Goal: Task Accomplishment & Management: Use online tool/utility

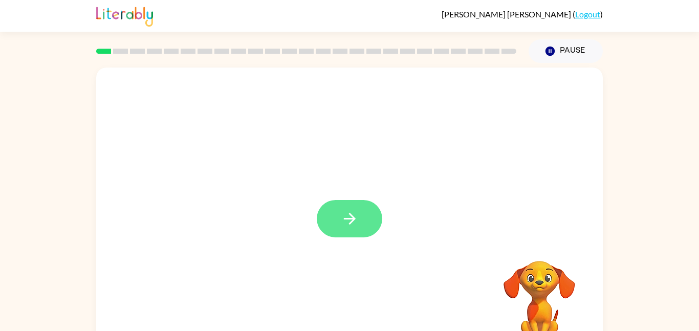
click at [337, 212] on button "button" at bounding box center [350, 218] width 66 height 37
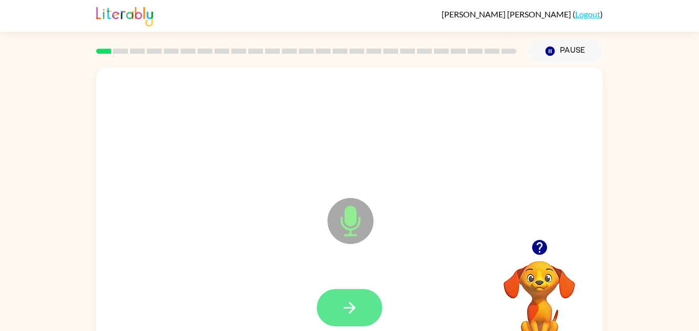
click at [351, 297] on button "button" at bounding box center [350, 307] width 66 height 37
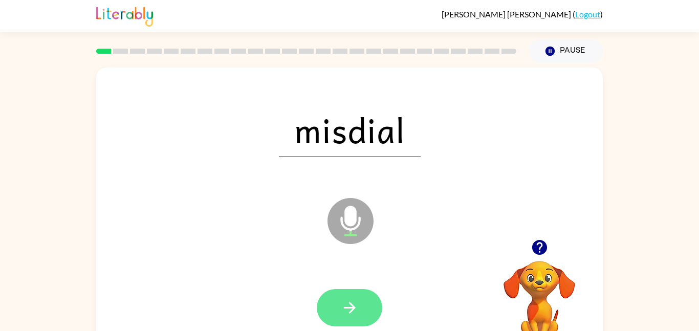
click at [364, 311] on button "button" at bounding box center [350, 307] width 66 height 37
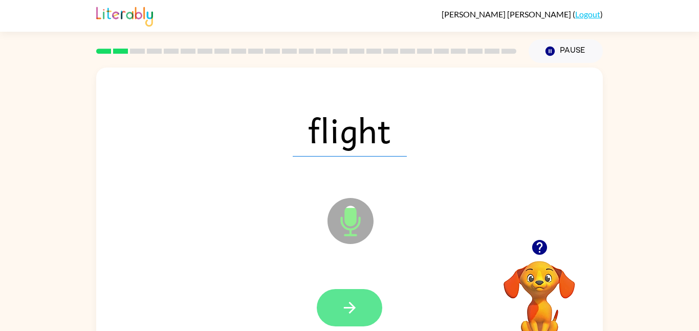
click at [364, 313] on button "button" at bounding box center [350, 307] width 66 height 37
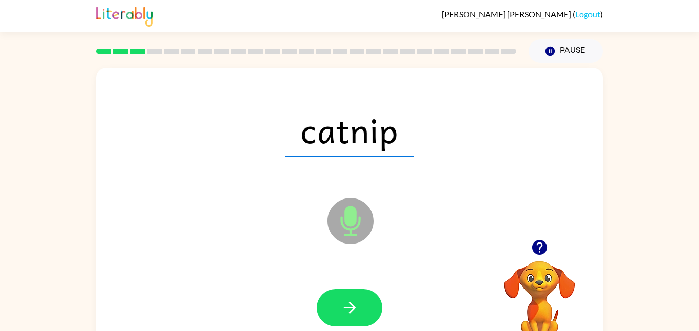
click at [364, 313] on button "button" at bounding box center [350, 307] width 66 height 37
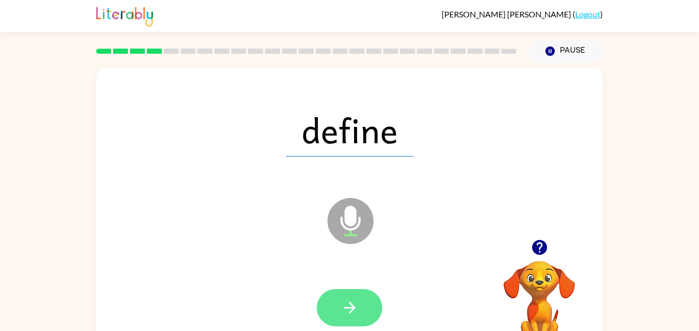
click at [365, 313] on button "button" at bounding box center [350, 307] width 66 height 37
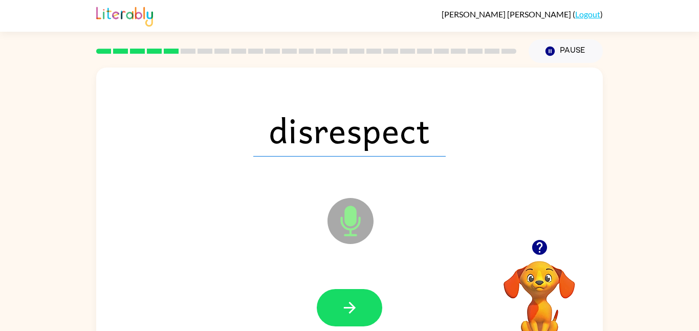
click at [365, 313] on button "button" at bounding box center [350, 307] width 66 height 37
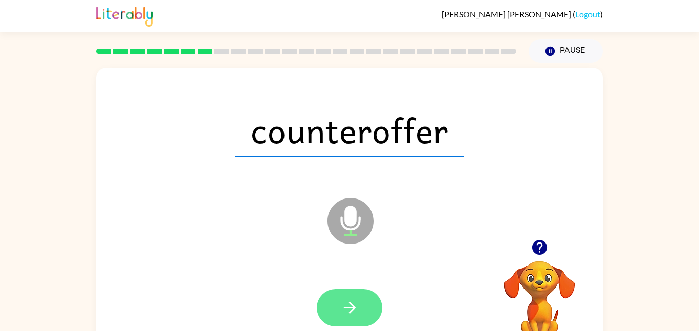
click at [347, 320] on button "button" at bounding box center [350, 307] width 66 height 37
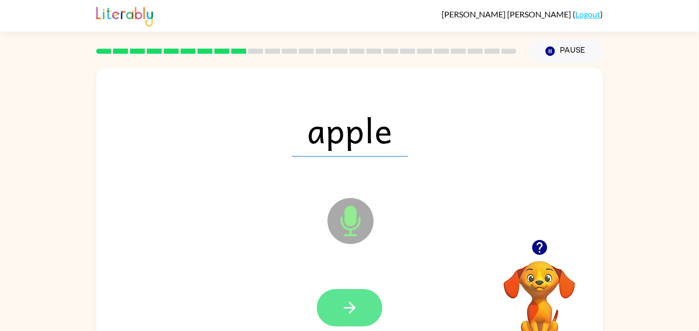
click at [348, 321] on button "button" at bounding box center [350, 307] width 66 height 37
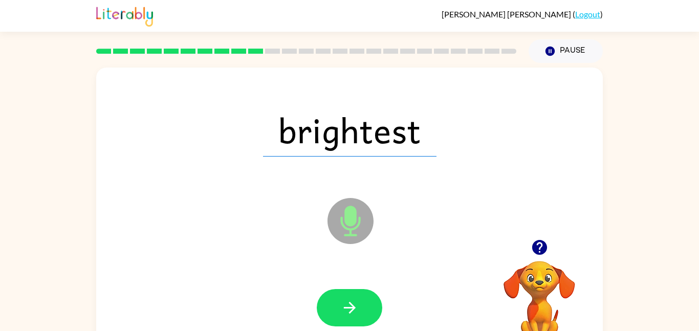
click at [348, 321] on button "button" at bounding box center [350, 307] width 66 height 37
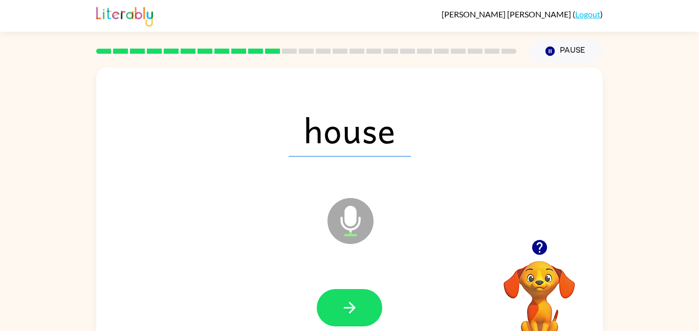
click at [348, 321] on button "button" at bounding box center [350, 307] width 66 height 37
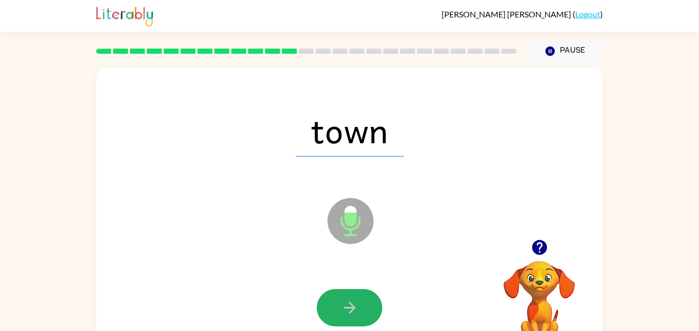
click at [348, 321] on button "button" at bounding box center [350, 307] width 66 height 37
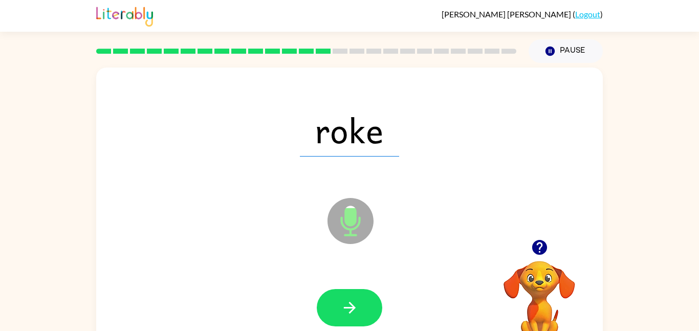
click at [348, 321] on button "button" at bounding box center [350, 307] width 66 height 37
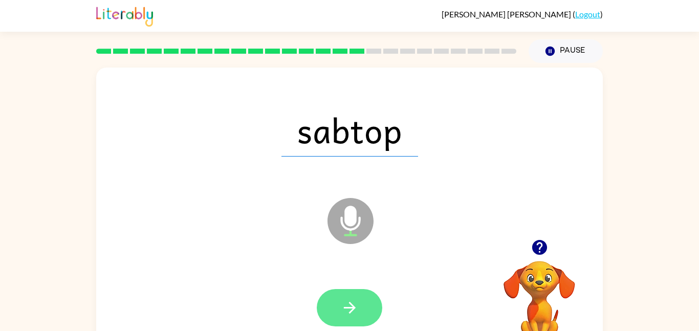
click at [350, 313] on icon "button" at bounding box center [349, 308] width 12 height 12
click at [350, 316] on icon "button" at bounding box center [350, 308] width 18 height 18
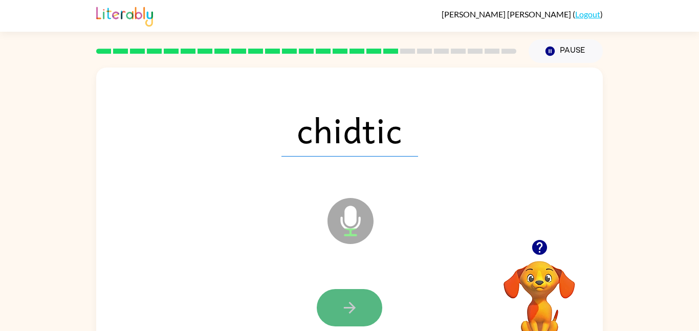
click at [350, 316] on icon "button" at bounding box center [350, 308] width 18 height 18
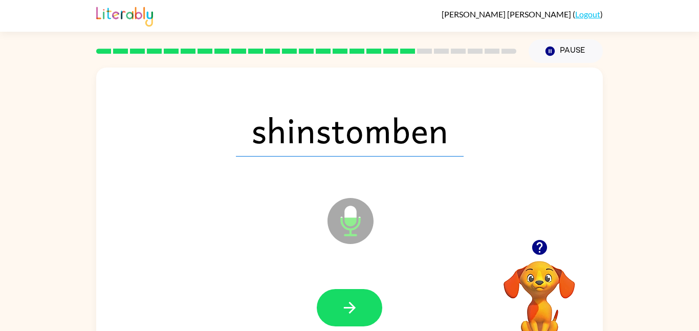
click at [350, 316] on icon "button" at bounding box center [350, 308] width 18 height 18
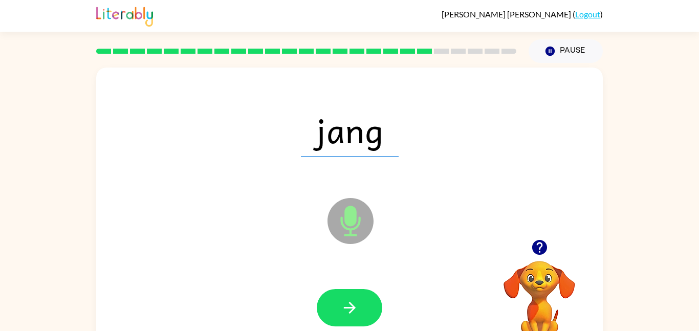
click at [350, 316] on icon "button" at bounding box center [350, 308] width 18 height 18
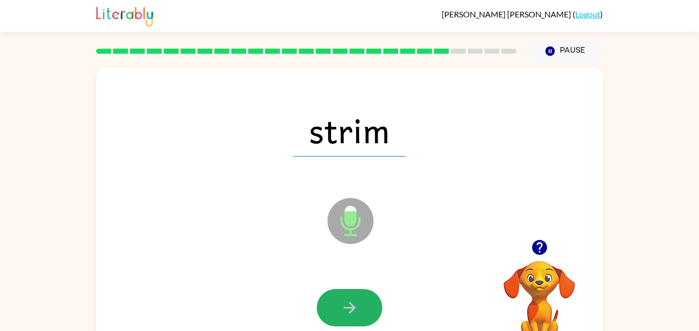
click at [350, 316] on icon "button" at bounding box center [350, 308] width 18 height 18
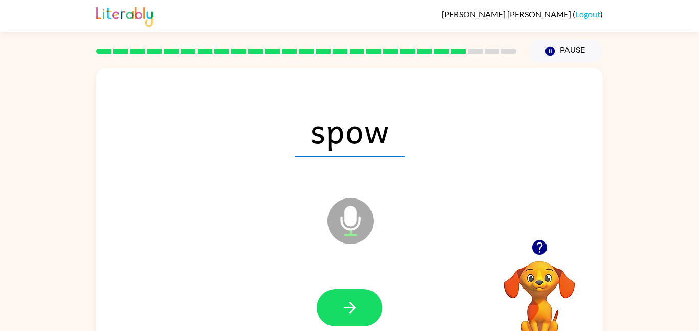
click at [350, 316] on icon "button" at bounding box center [350, 308] width 18 height 18
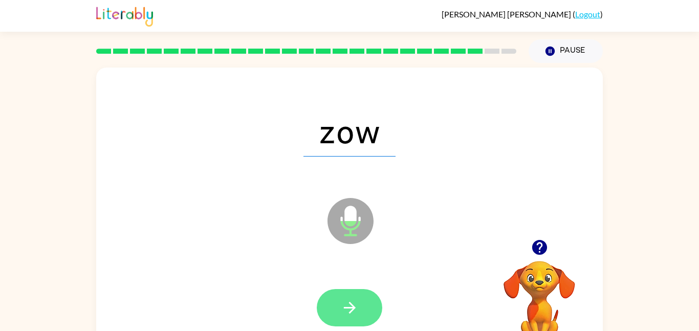
click at [349, 312] on icon "button" at bounding box center [349, 308] width 12 height 12
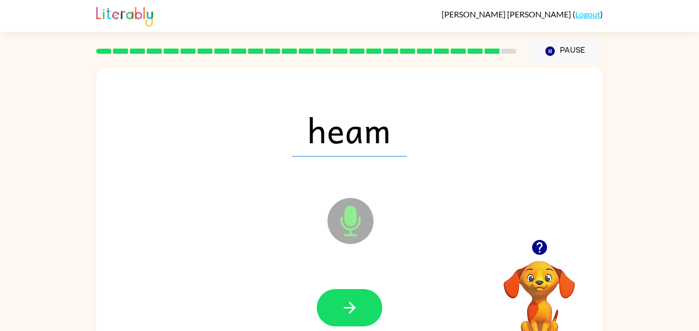
click at [349, 312] on icon "button" at bounding box center [349, 308] width 12 height 12
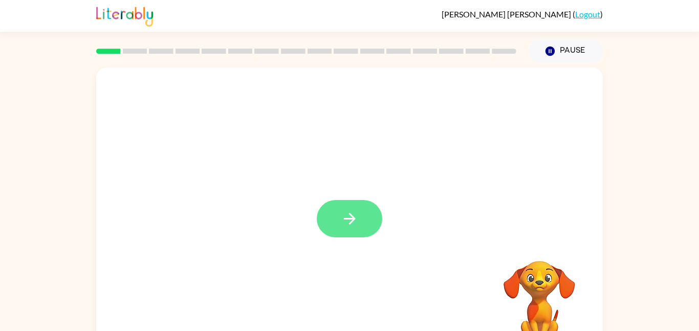
click at [361, 225] on button "button" at bounding box center [350, 218] width 66 height 37
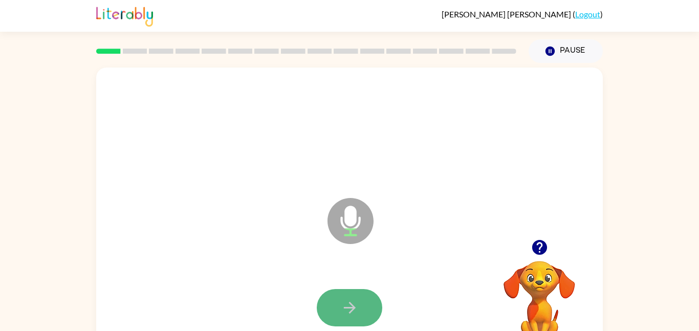
click at [344, 320] on button "button" at bounding box center [350, 307] width 66 height 37
click at [362, 306] on button "button" at bounding box center [350, 307] width 66 height 37
click at [359, 307] on button "button" at bounding box center [350, 307] width 66 height 37
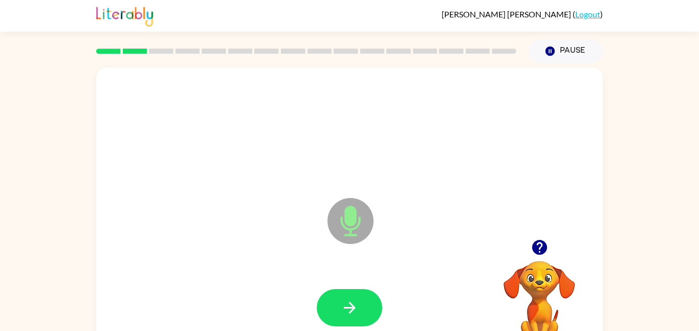
click at [359, 307] on button "button" at bounding box center [350, 307] width 66 height 37
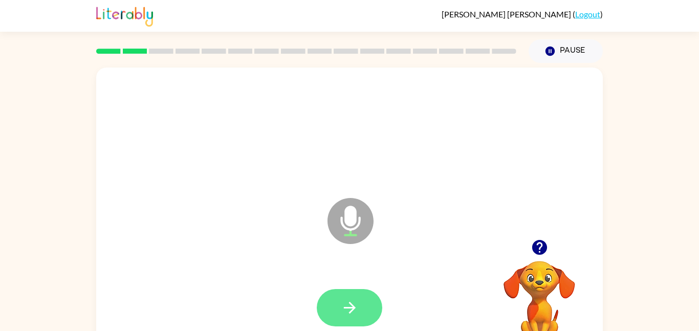
click at [360, 308] on button "button" at bounding box center [350, 307] width 66 height 37
click at [359, 308] on button "button" at bounding box center [350, 307] width 66 height 37
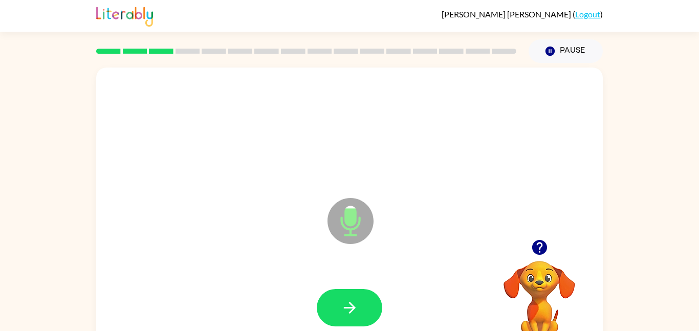
click at [359, 308] on button "button" at bounding box center [350, 307] width 66 height 37
